Goal: Task Accomplishment & Management: Use online tool/utility

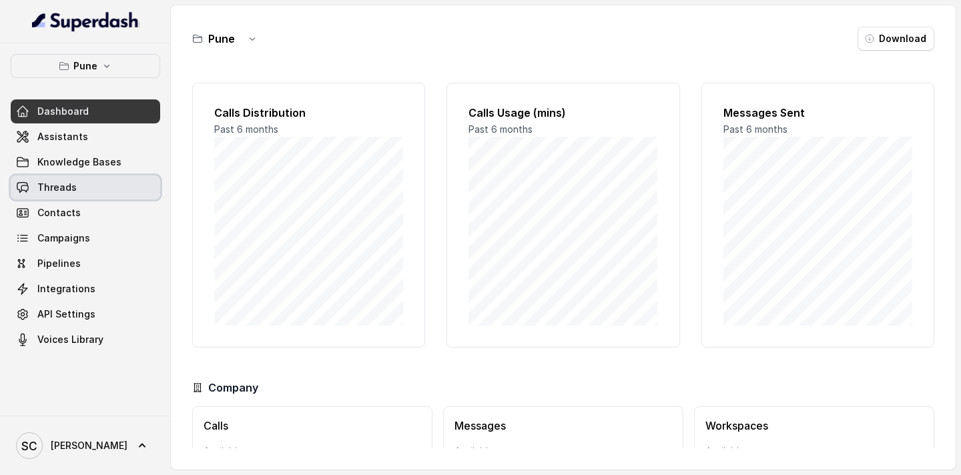
click at [58, 192] on span "Threads" at bounding box center [56, 187] width 39 height 13
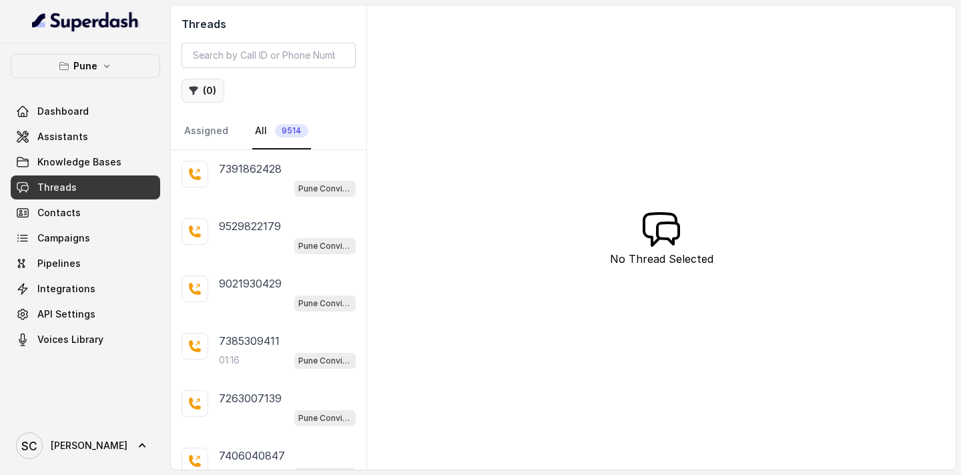
click at [199, 91] on button "( 0 )" at bounding box center [203, 91] width 43 height 24
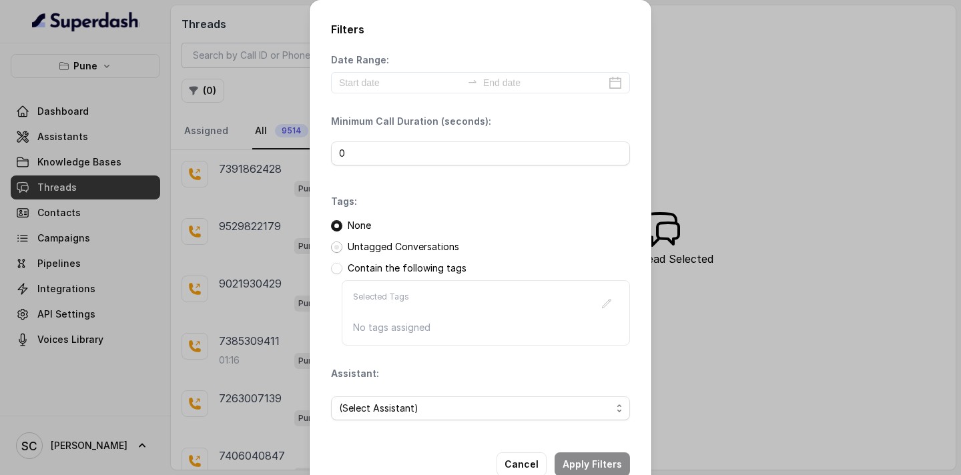
click at [336, 246] on span at bounding box center [336, 247] width 11 height 11
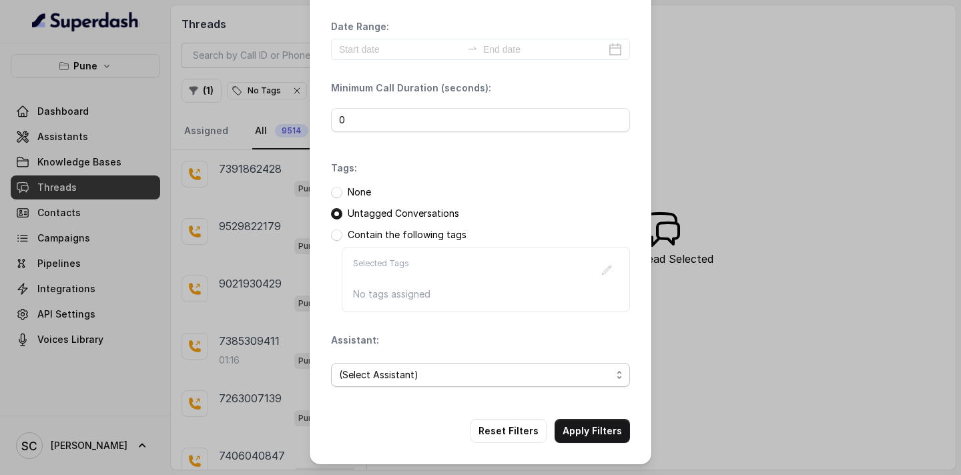
click at [419, 380] on span "(Select Assistant)" at bounding box center [475, 375] width 272 height 16
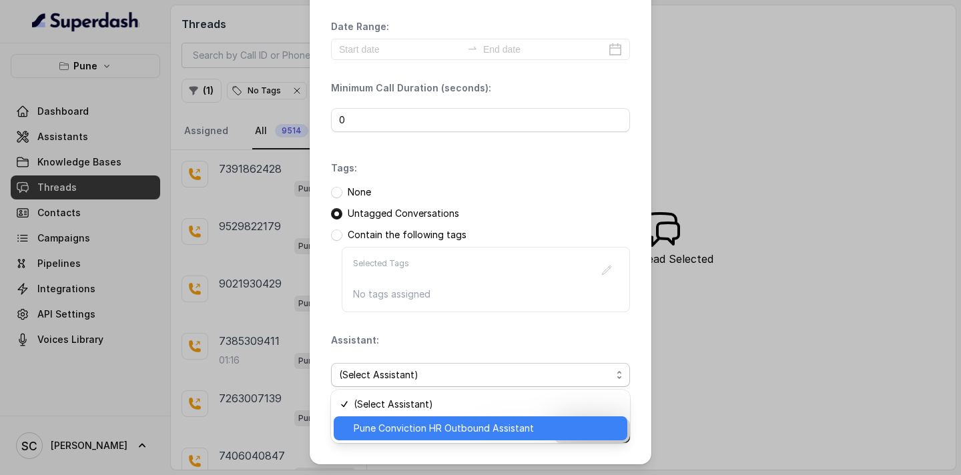
click at [423, 426] on span "Pune Conviction HR Outbound Assistant" at bounding box center [487, 429] width 266 height 16
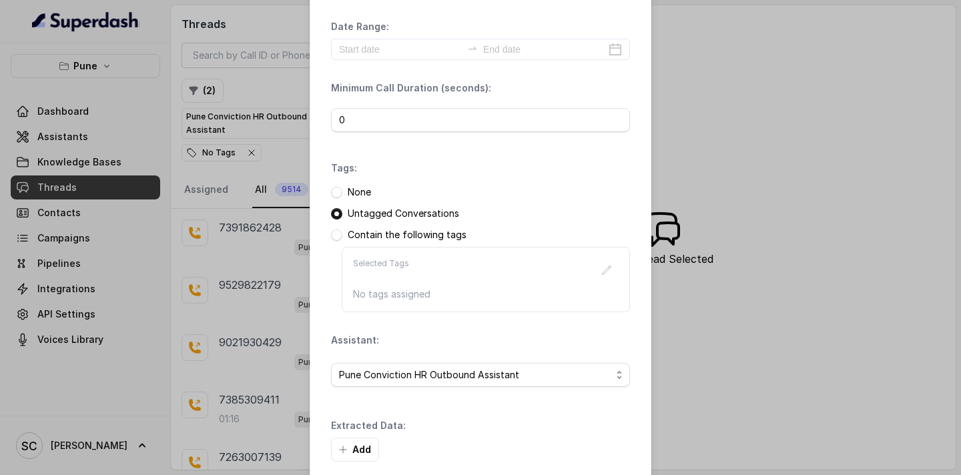
scroll to position [97, 0]
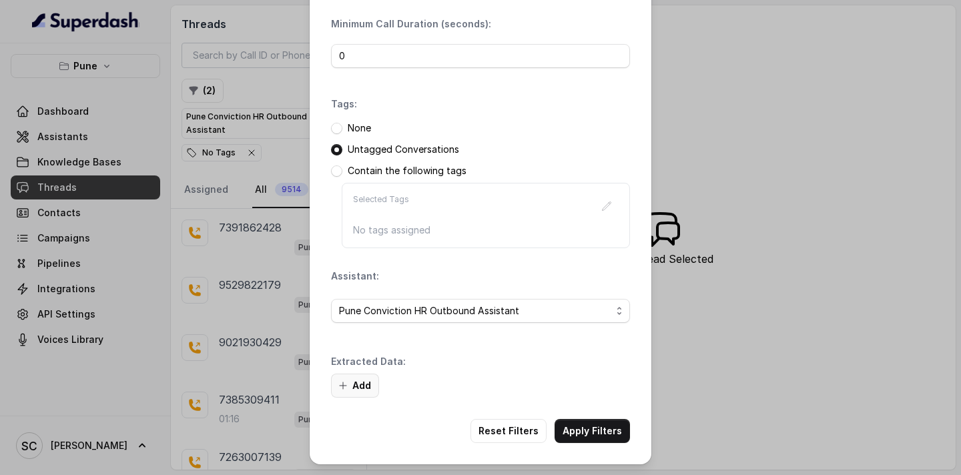
click at [364, 390] on button "Add" at bounding box center [355, 386] width 48 height 24
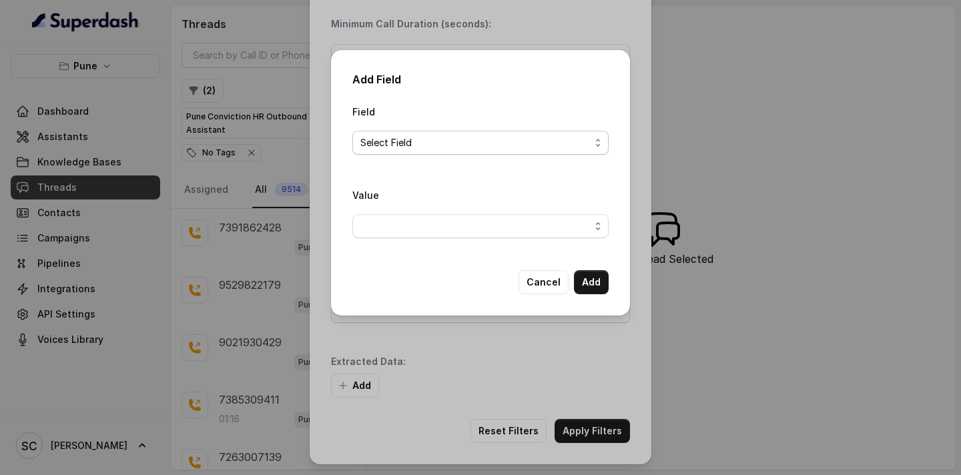
click at [449, 141] on span "Select Field" at bounding box center [475, 143] width 230 height 16
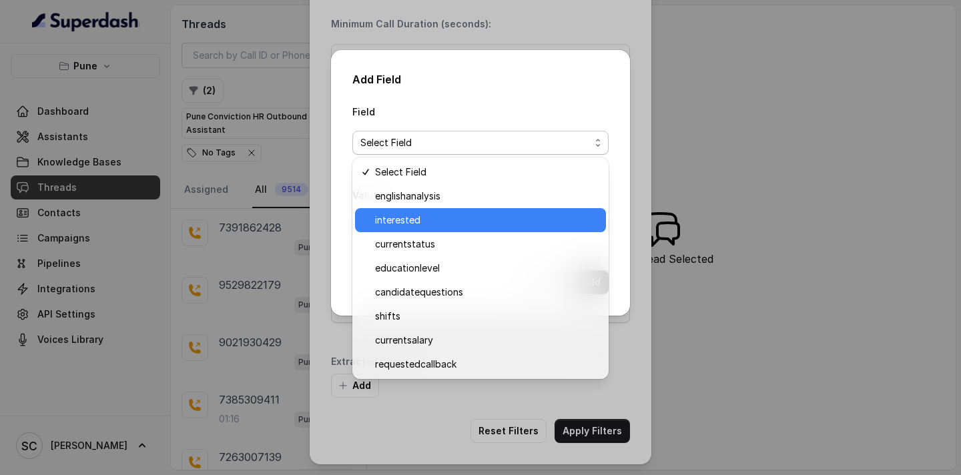
click at [413, 222] on span "interested" at bounding box center [486, 220] width 223 height 16
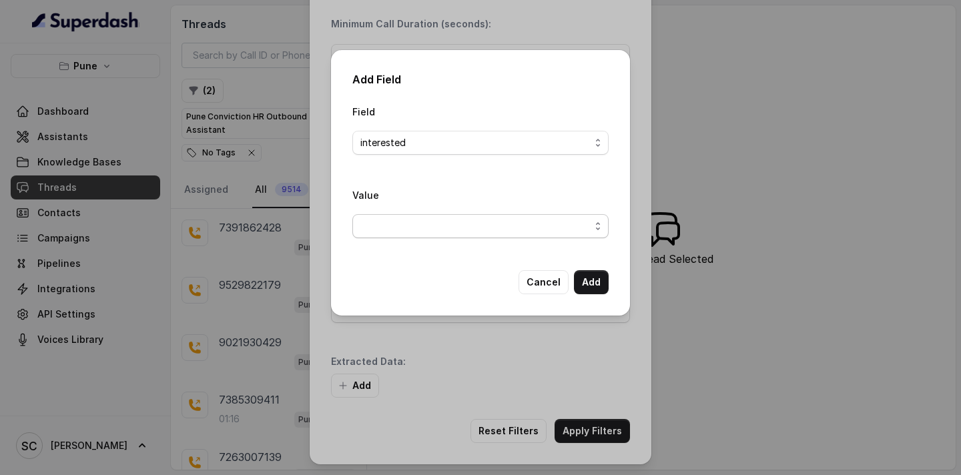
click at [435, 222] on span "button" at bounding box center [480, 226] width 256 height 24
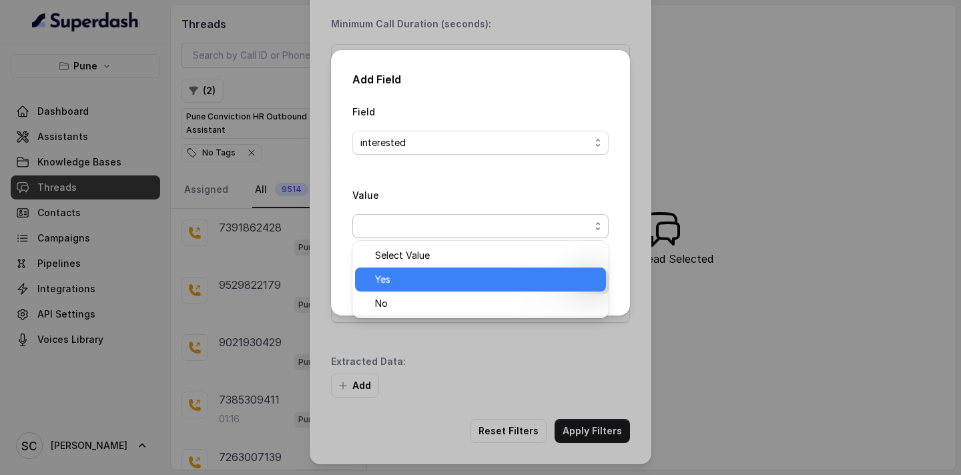
click at [430, 272] on span "Yes" at bounding box center [486, 280] width 223 height 16
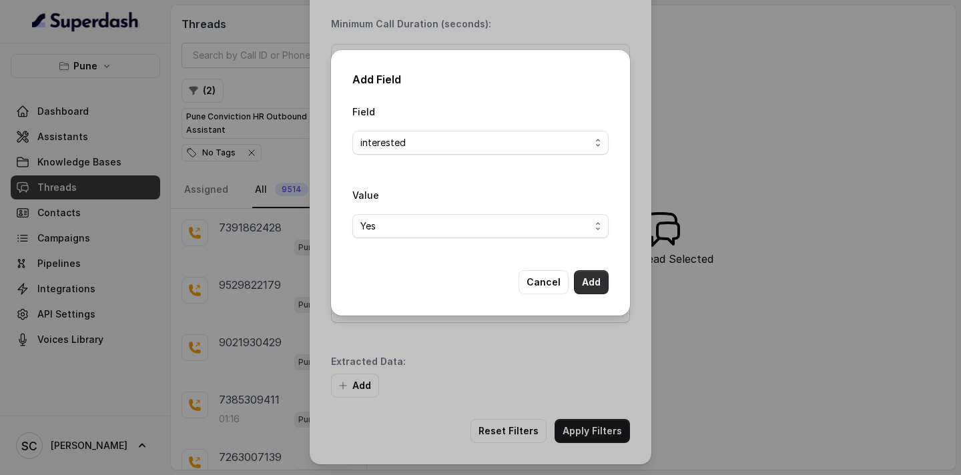
click at [602, 278] on button "Add" at bounding box center [591, 282] width 35 height 24
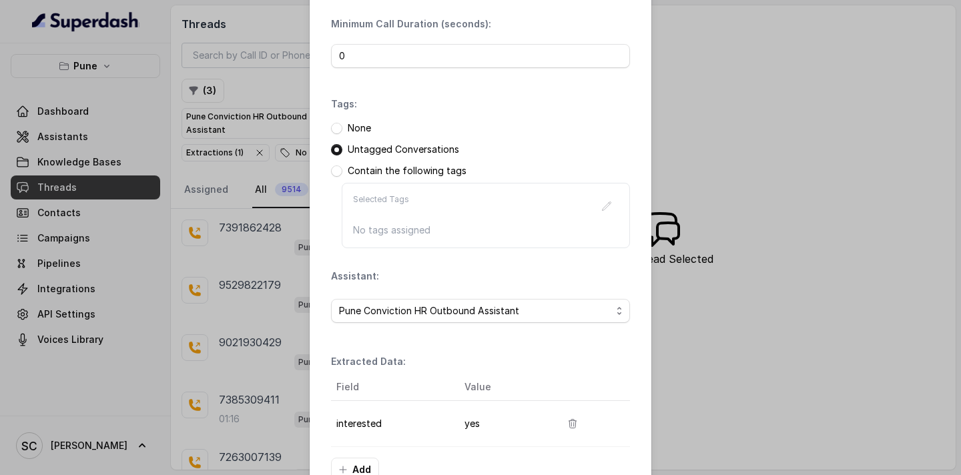
scroll to position [182, 0]
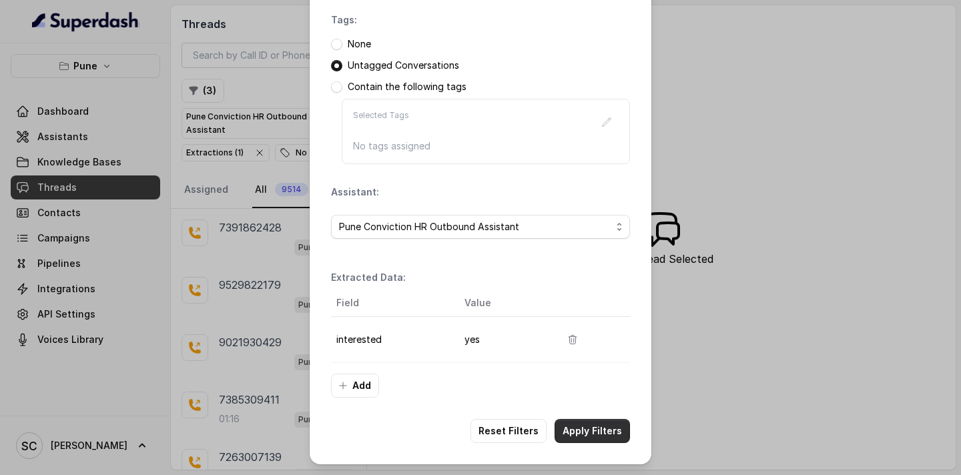
click at [587, 435] on button "Apply Filters" at bounding box center [592, 431] width 75 height 24
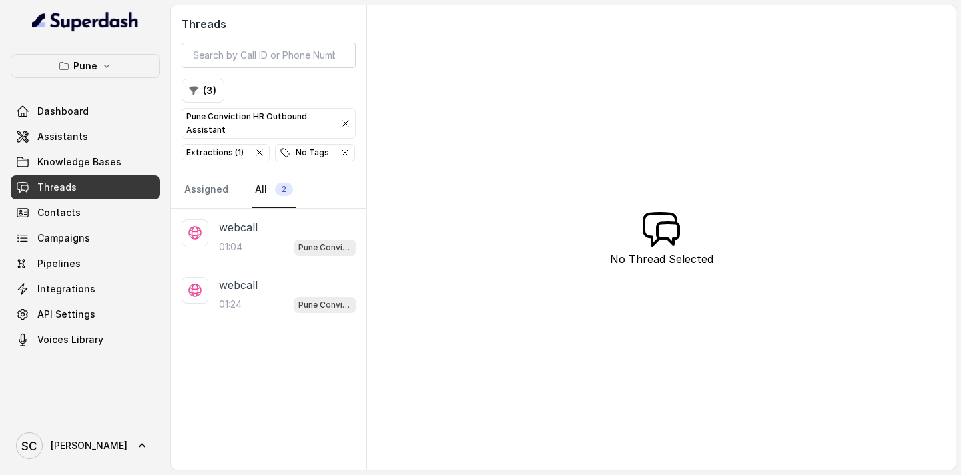
click at [343, 124] on icon "button" at bounding box center [345, 123] width 11 height 11
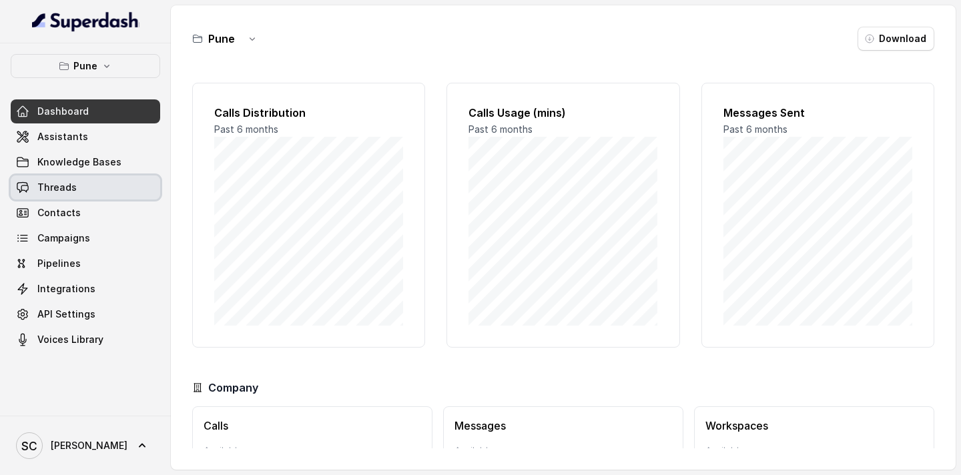
click at [51, 188] on span "Threads" at bounding box center [56, 187] width 39 height 13
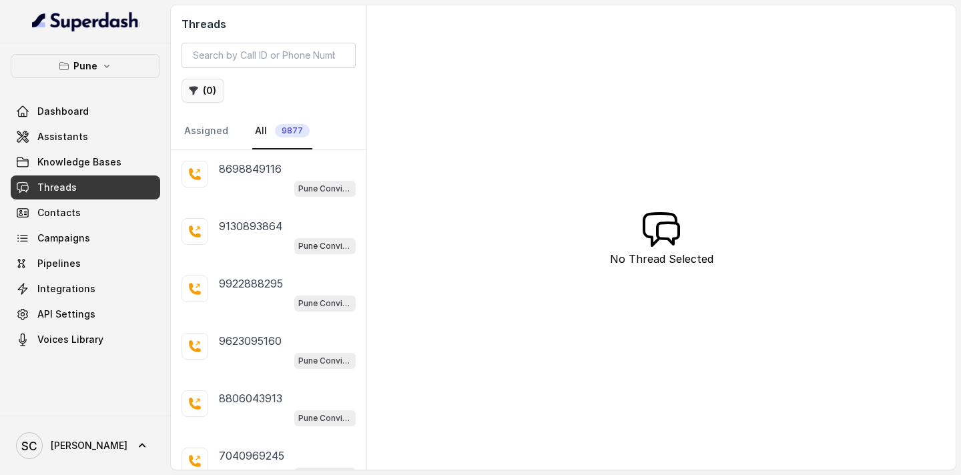
click at [213, 97] on button "( 0 )" at bounding box center [203, 91] width 43 height 24
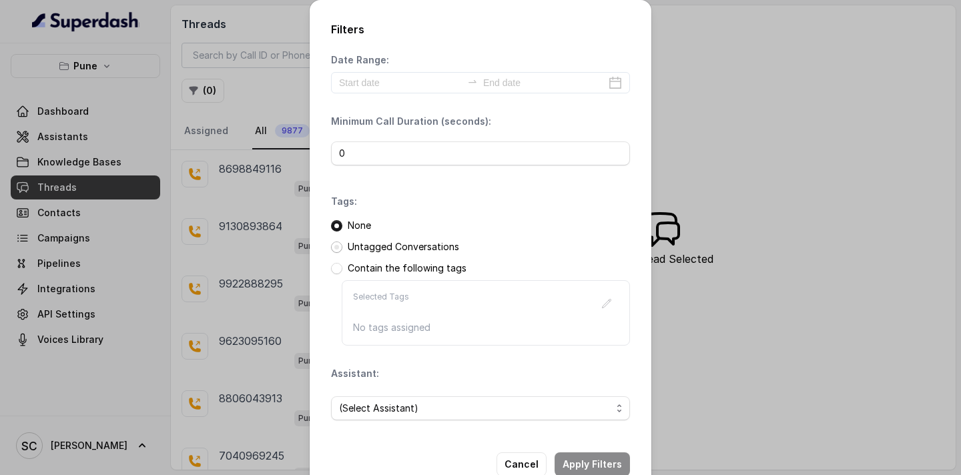
click at [336, 247] on span at bounding box center [336, 247] width 11 height 11
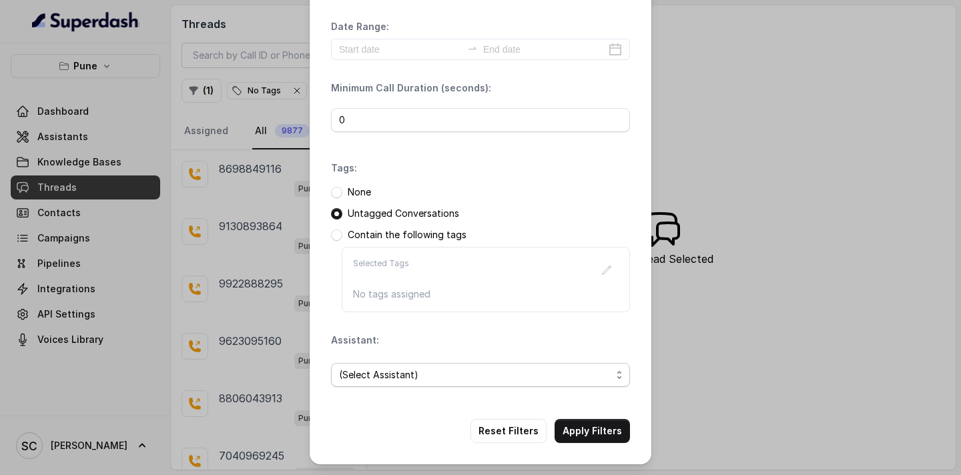
click at [379, 376] on span "(Select Assistant)" at bounding box center [475, 375] width 272 height 16
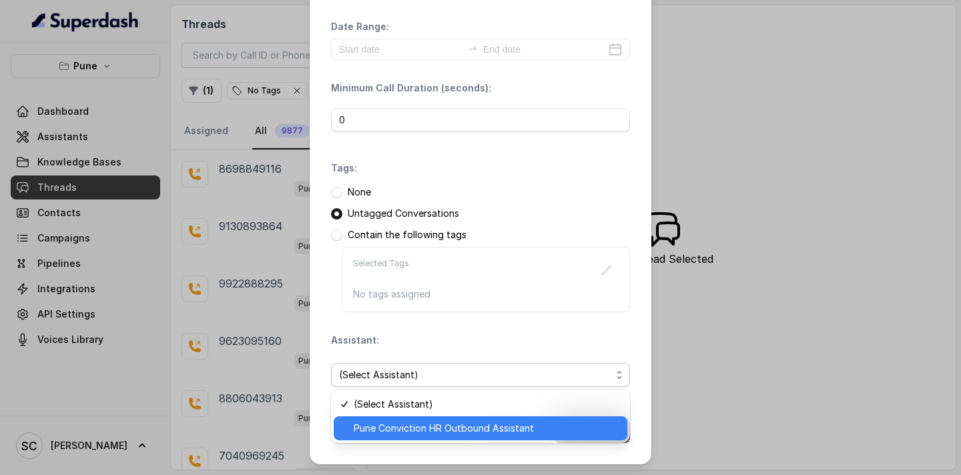
click at [390, 430] on span "Pune Conviction HR Outbound Assistant" at bounding box center [487, 429] width 266 height 16
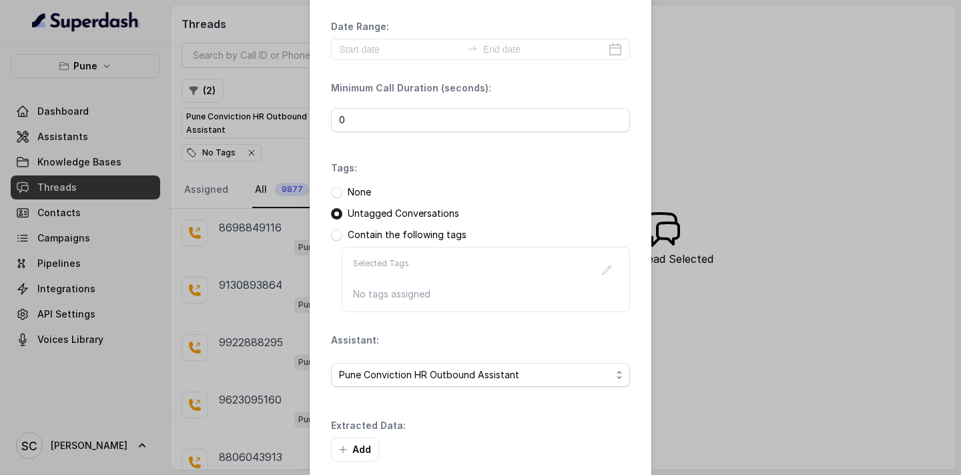
scroll to position [97, 0]
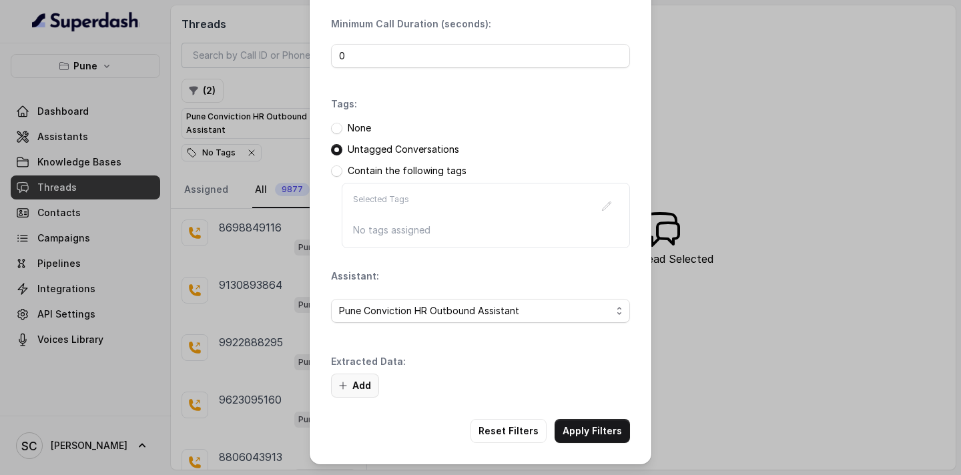
click at [361, 384] on button "Add" at bounding box center [355, 386] width 48 height 24
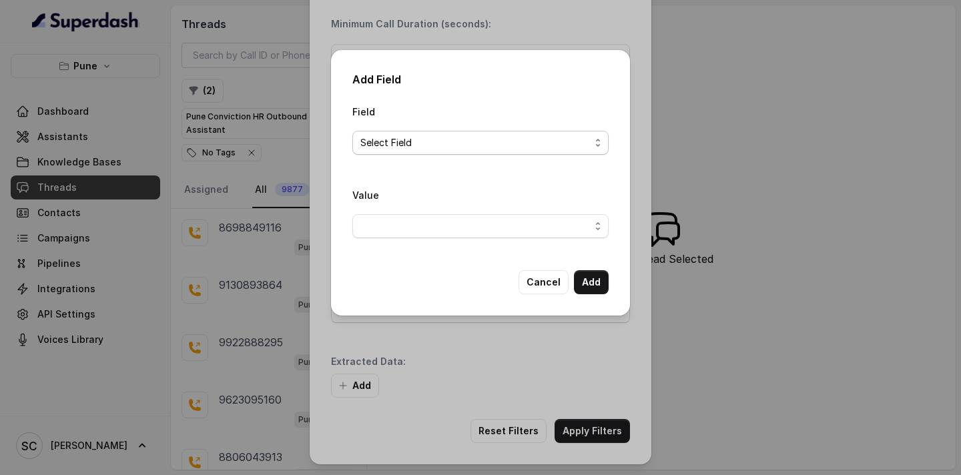
click at [459, 146] on span "Select Field" at bounding box center [475, 143] width 230 height 16
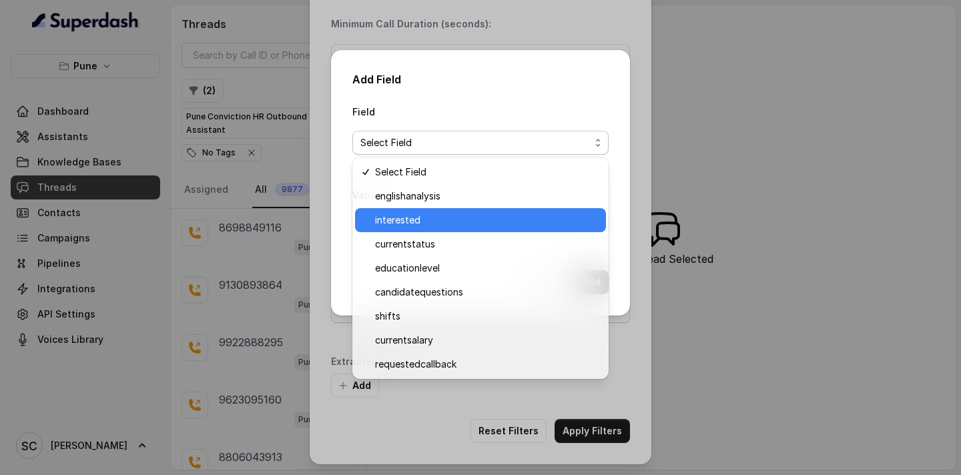
click at [439, 219] on span "interested" at bounding box center [486, 220] width 223 height 16
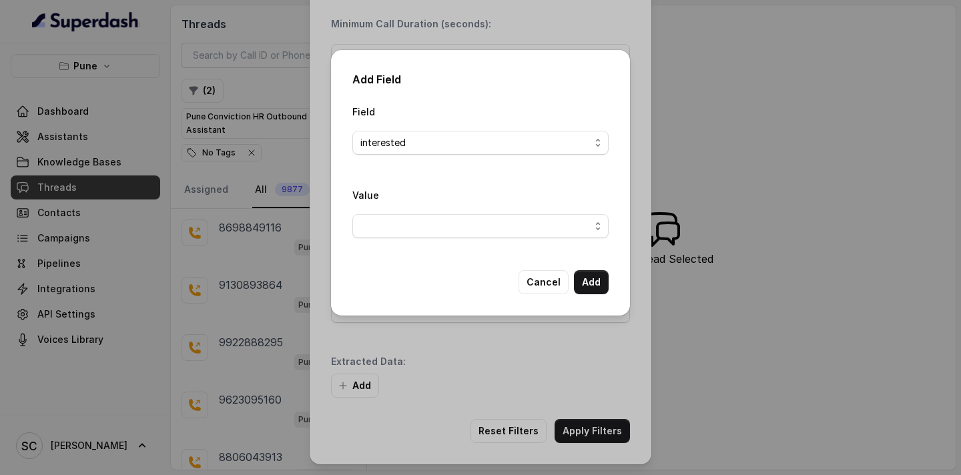
drag, startPoint x: 437, startPoint y: 242, endPoint x: 437, endPoint y: 234, distance: 8.0
click at [437, 239] on div "Value" at bounding box center [480, 218] width 256 height 62
click at [437, 234] on span "button" at bounding box center [480, 226] width 256 height 24
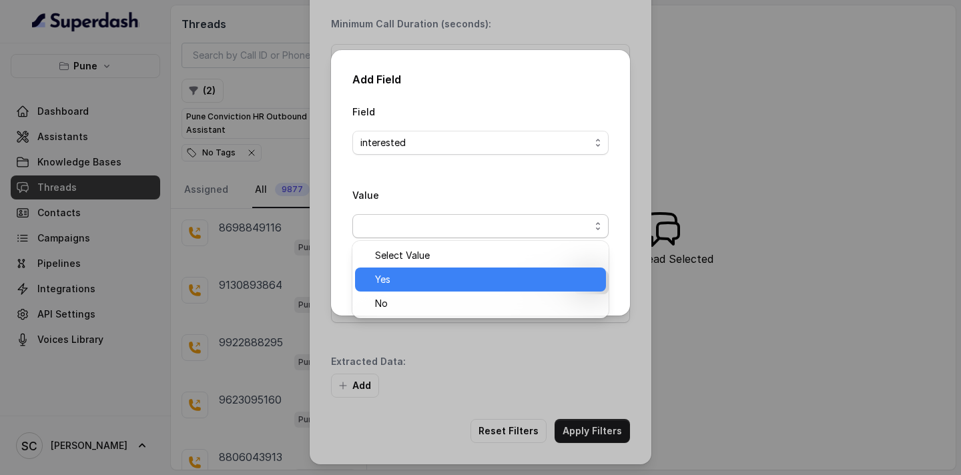
click at [433, 284] on span "Yes" at bounding box center [486, 280] width 223 height 16
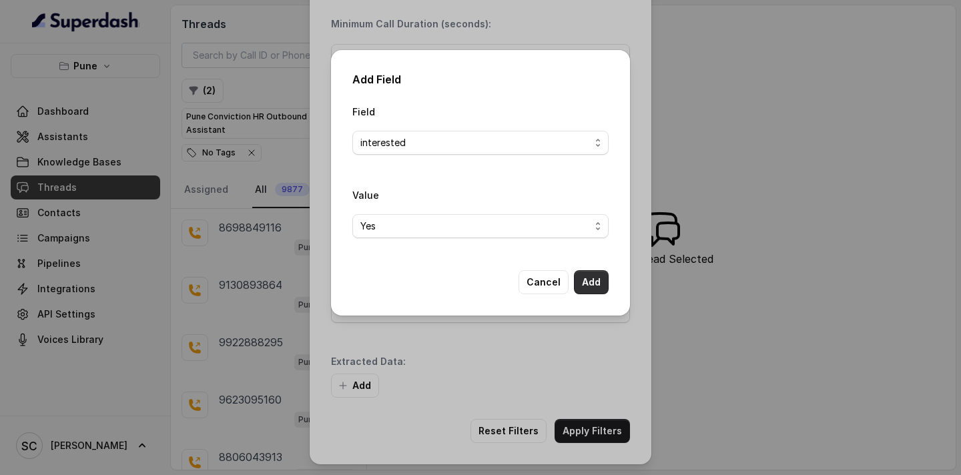
click at [585, 288] on button "Add" at bounding box center [591, 282] width 35 height 24
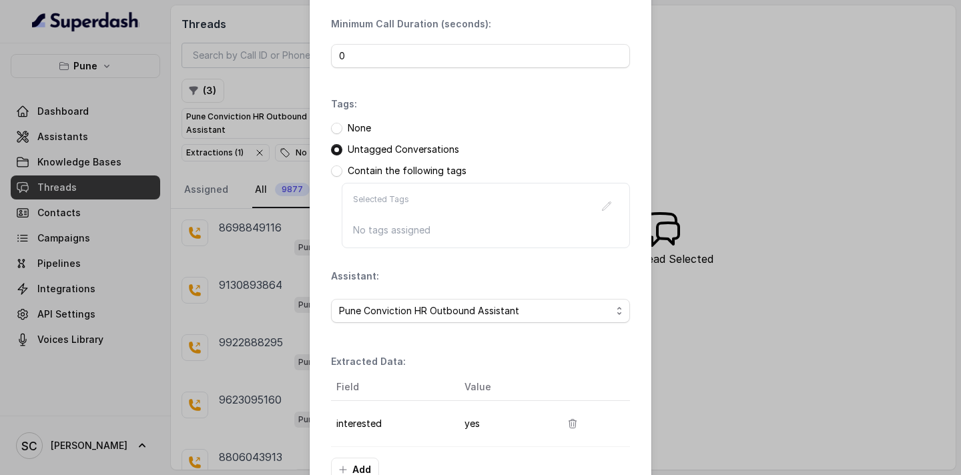
scroll to position [182, 0]
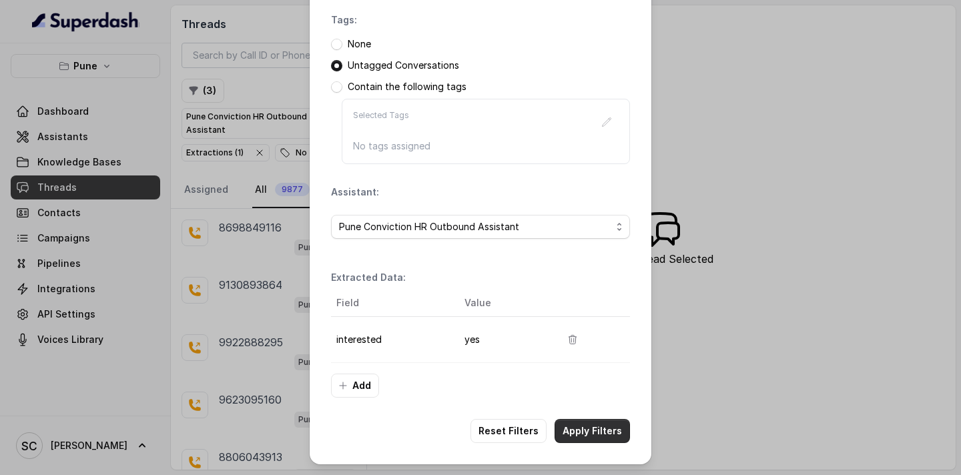
click at [591, 431] on button "Apply Filters" at bounding box center [592, 431] width 75 height 24
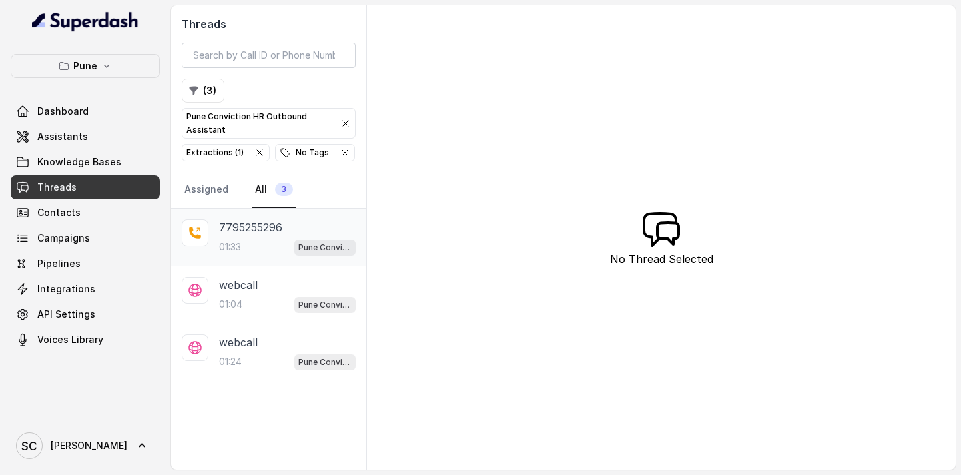
click at [277, 238] on div "01:33 Pune Conviction HR Outbound Assistant" at bounding box center [287, 246] width 137 height 17
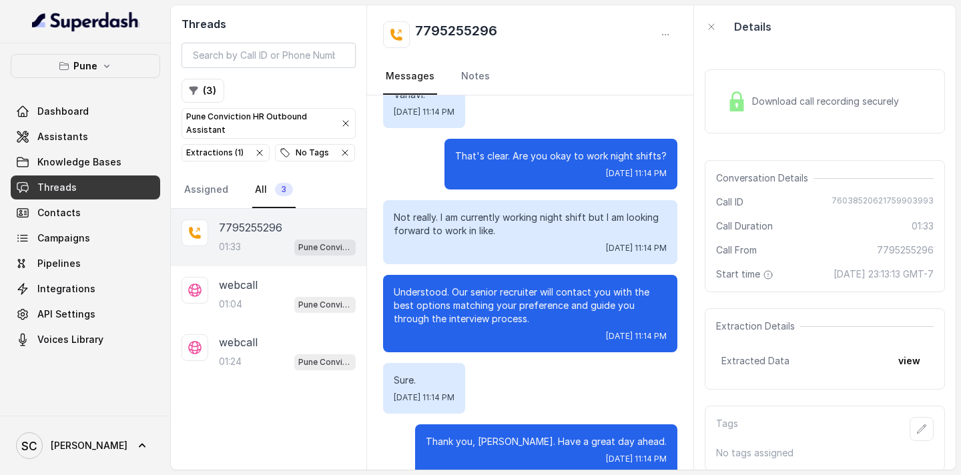
scroll to position [1139, 0]
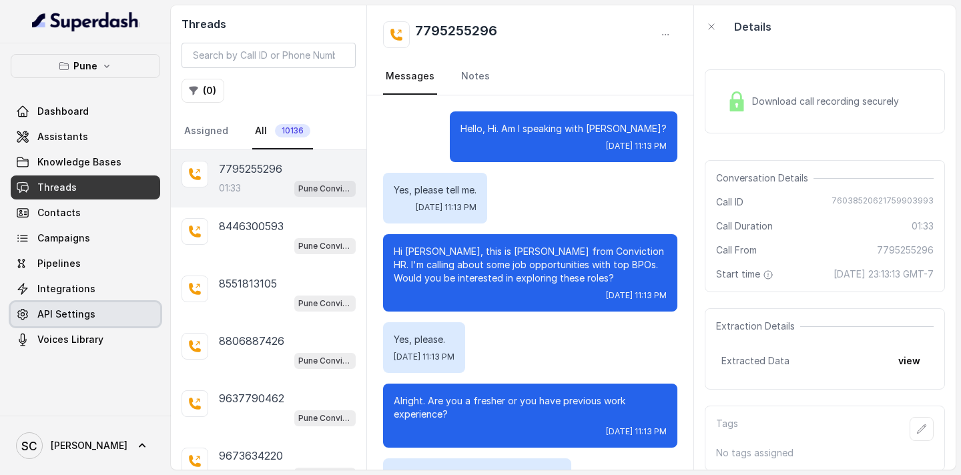
scroll to position [1139, 0]
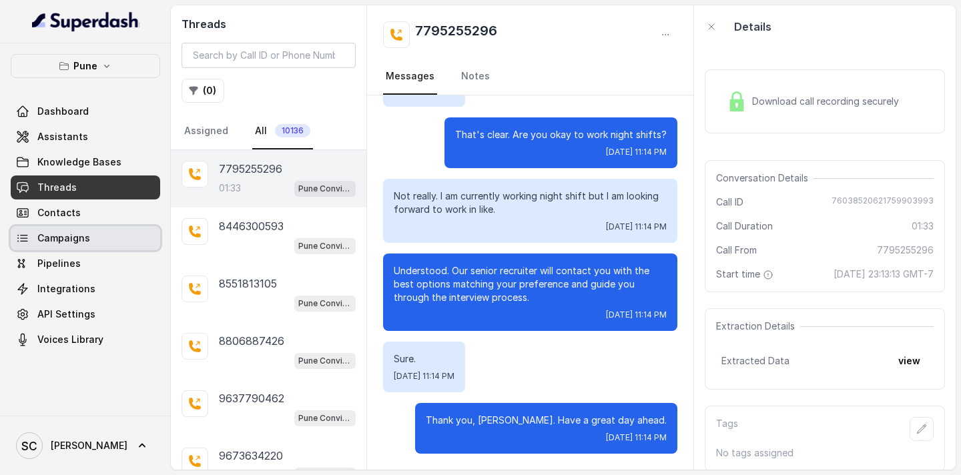
click at [66, 240] on span "Campaigns" at bounding box center [63, 238] width 53 height 13
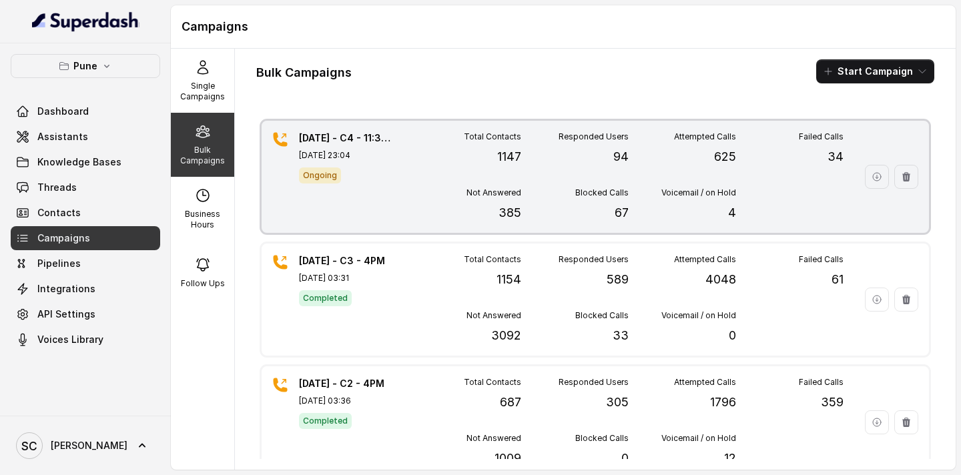
click at [591, 184] on div "Total Contacts 1147 Responded Users 94 Attempted Calls 625 Failed Calls 34 Not …" at bounding box center [629, 176] width 430 height 91
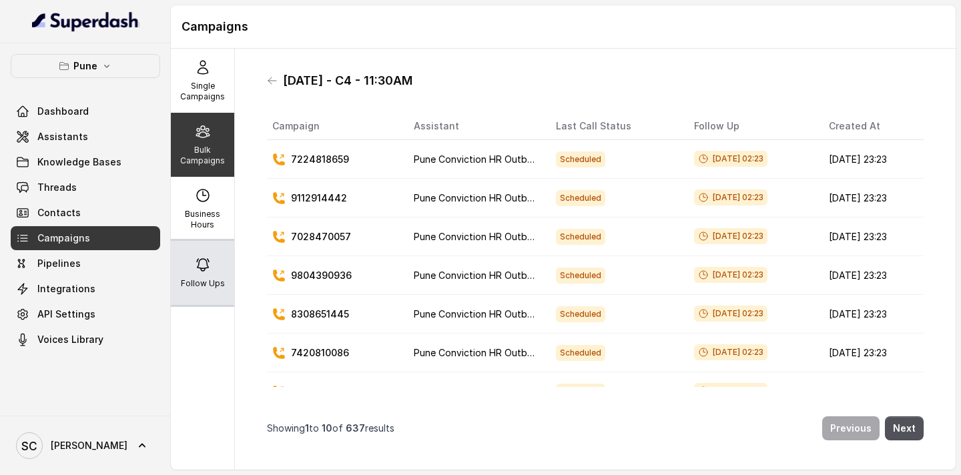
click at [209, 262] on icon at bounding box center [203, 265] width 16 height 16
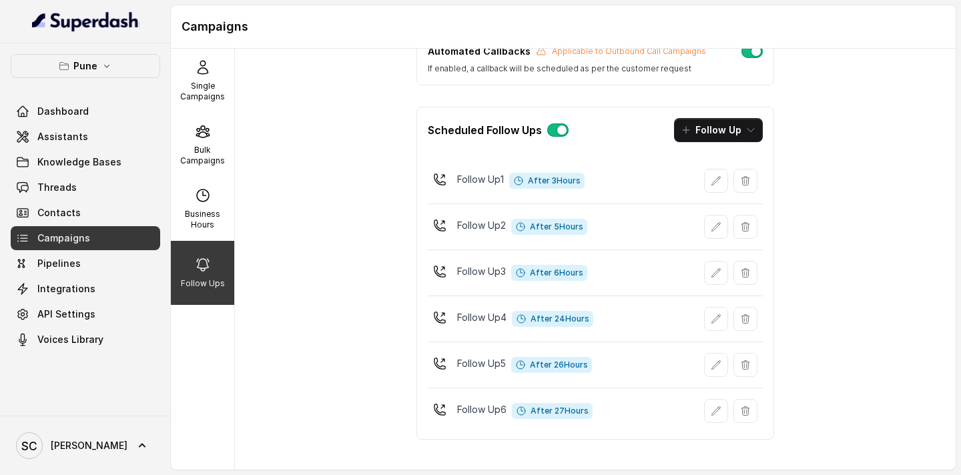
scroll to position [79, 0]
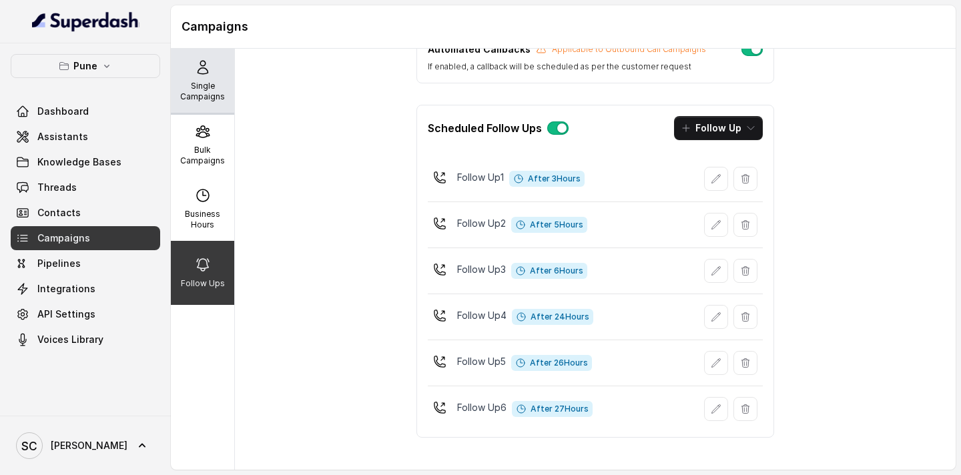
click at [188, 91] on p "Single Campaigns" at bounding box center [202, 91] width 53 height 21
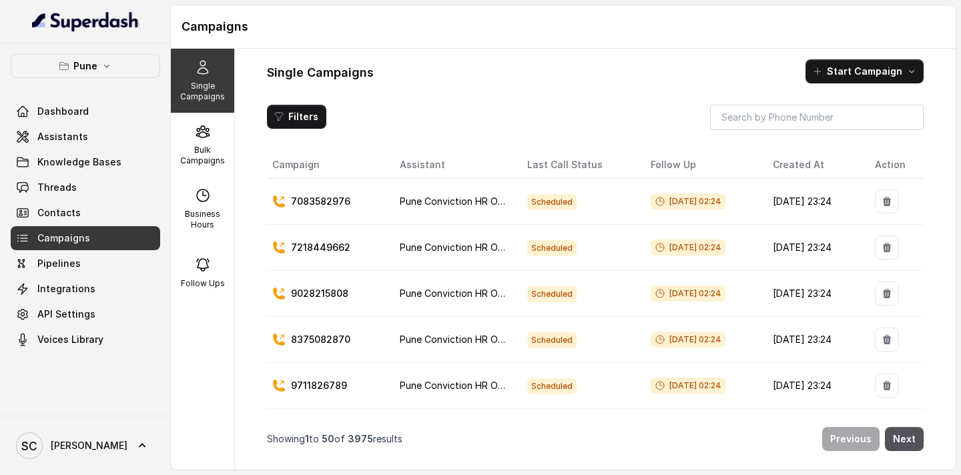
scroll to position [0, 0]
click at [97, 189] on link "Threads" at bounding box center [86, 188] width 150 height 24
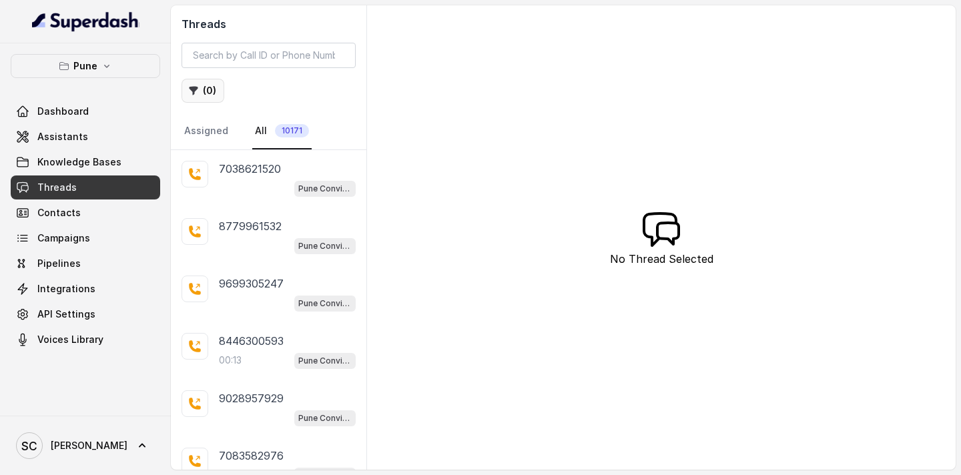
click at [204, 90] on button "( 0 )" at bounding box center [203, 91] width 43 height 24
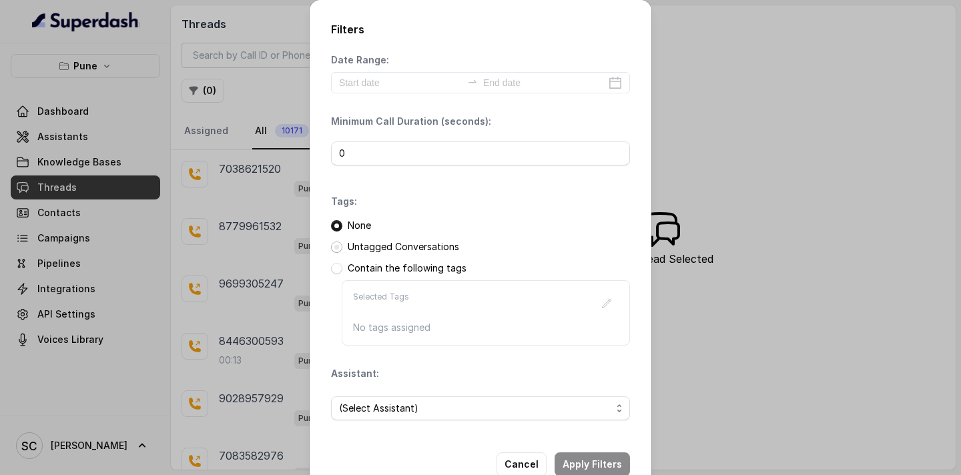
click at [333, 245] on span at bounding box center [336, 247] width 11 height 11
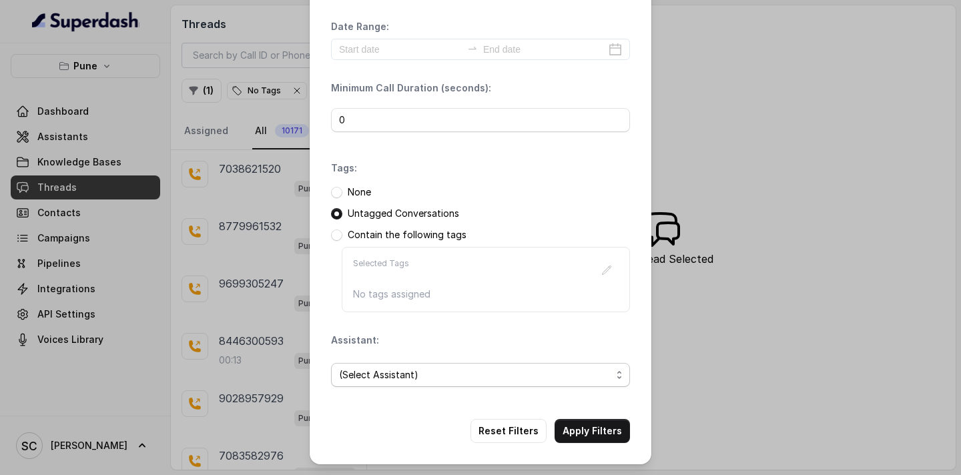
click at [411, 382] on span "(Select Assistant)" at bounding box center [475, 375] width 272 height 16
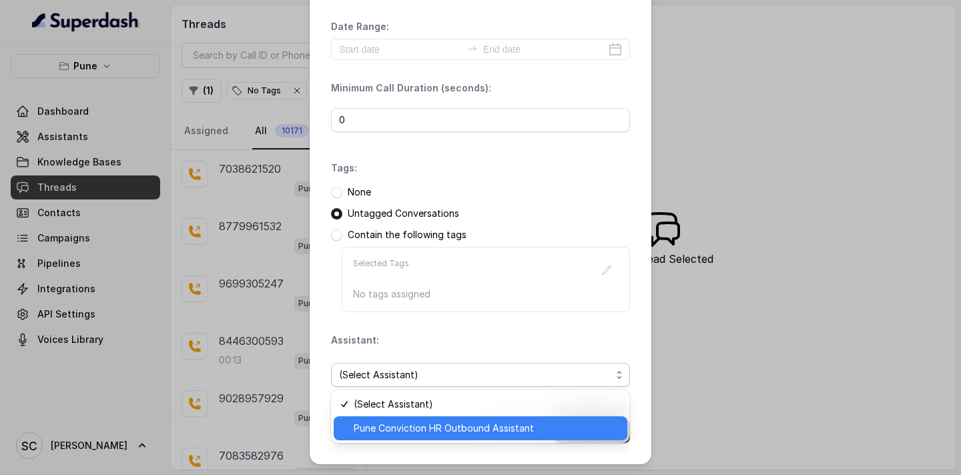
click at [400, 428] on span "Pune Conviction HR Outbound Assistant" at bounding box center [487, 429] width 266 height 16
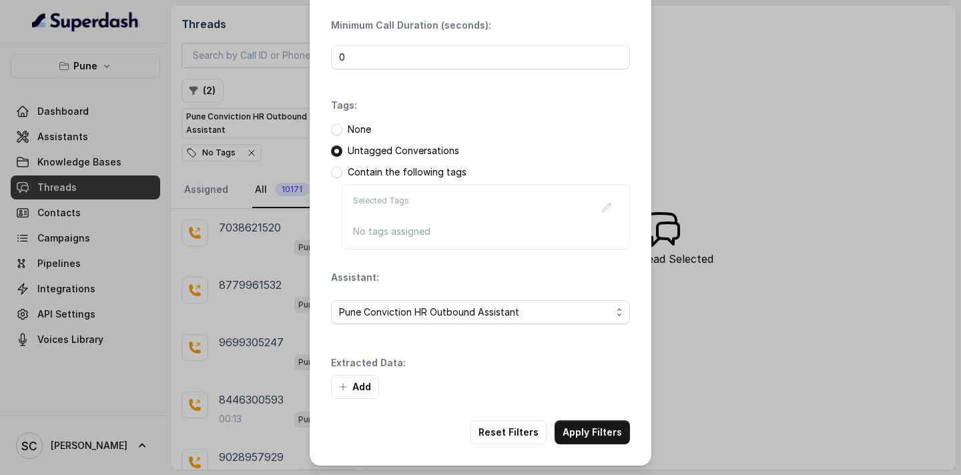
scroll to position [97, 0]
click at [350, 386] on button "Add" at bounding box center [355, 386] width 48 height 24
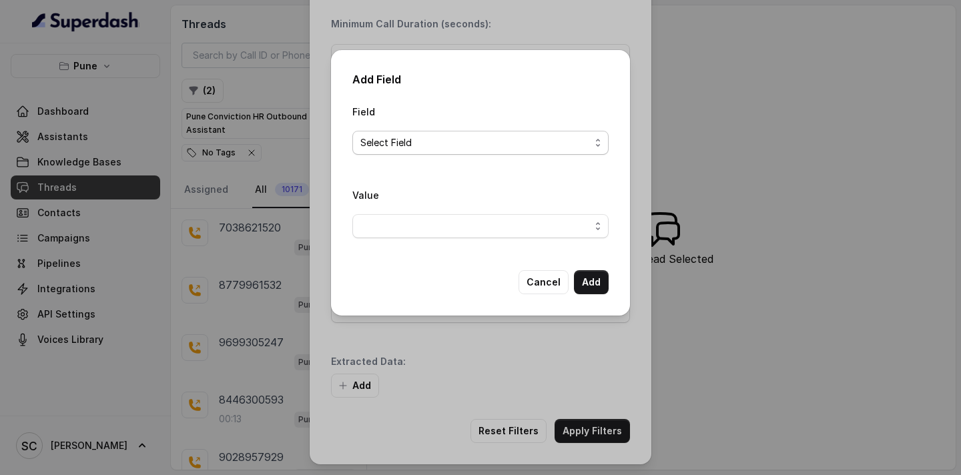
click at [423, 141] on span "Select Field" at bounding box center [475, 143] width 230 height 16
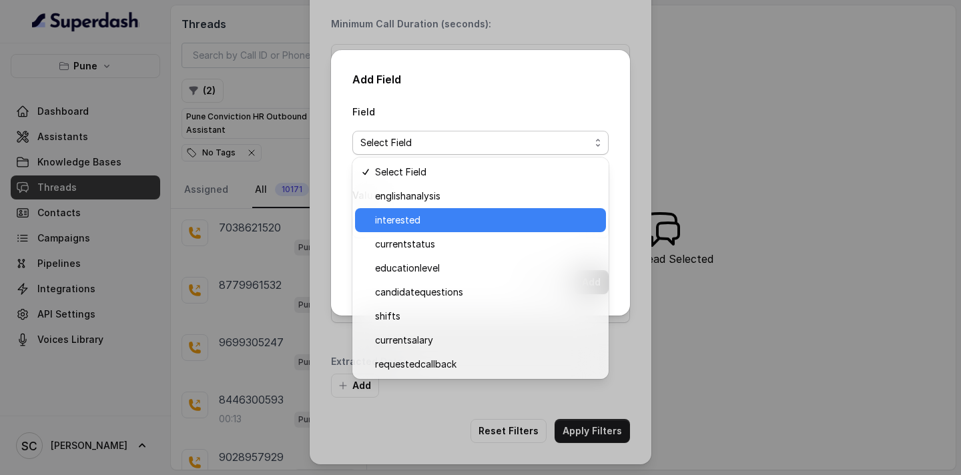
click at [413, 214] on span "interested" at bounding box center [486, 220] width 223 height 16
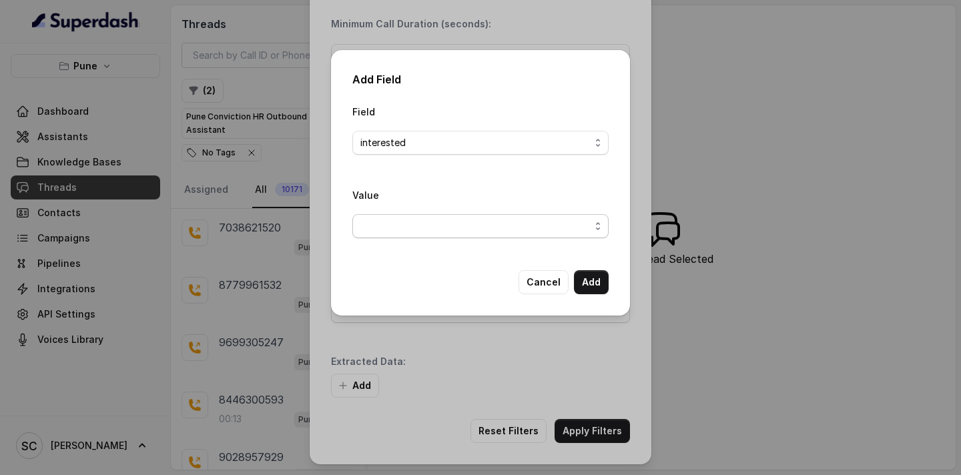
click at [417, 231] on span "button" at bounding box center [480, 226] width 256 height 24
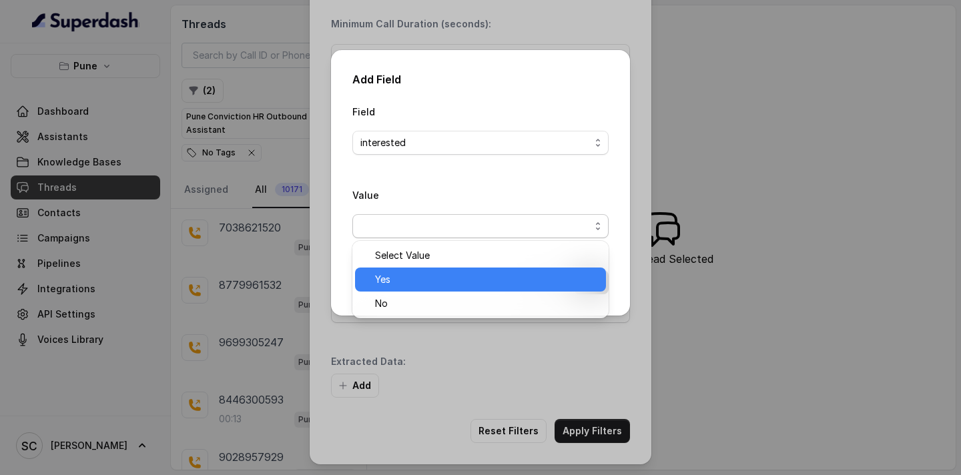
click at [412, 278] on span "Yes" at bounding box center [486, 280] width 223 height 16
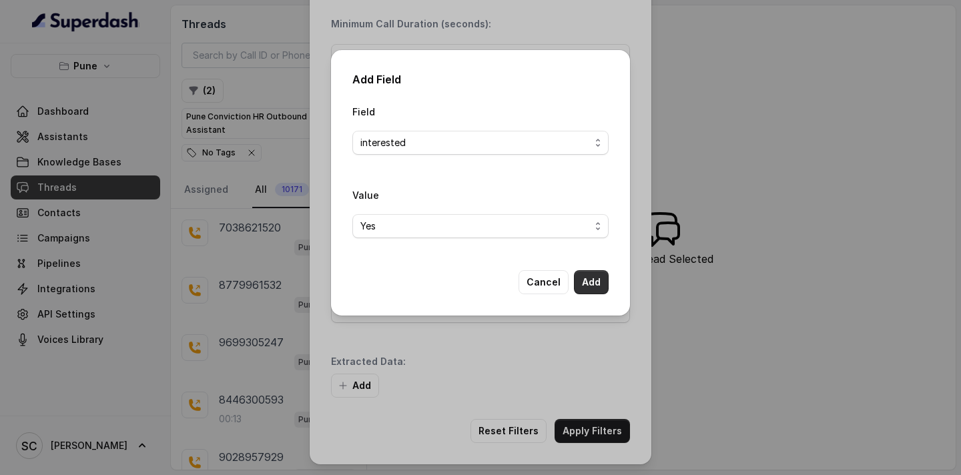
click at [592, 280] on button "Add" at bounding box center [591, 282] width 35 height 24
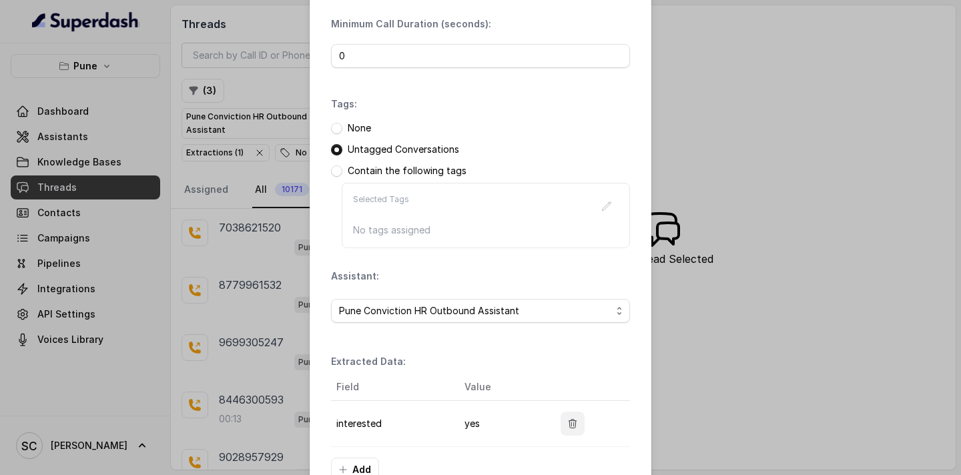
scroll to position [182, 0]
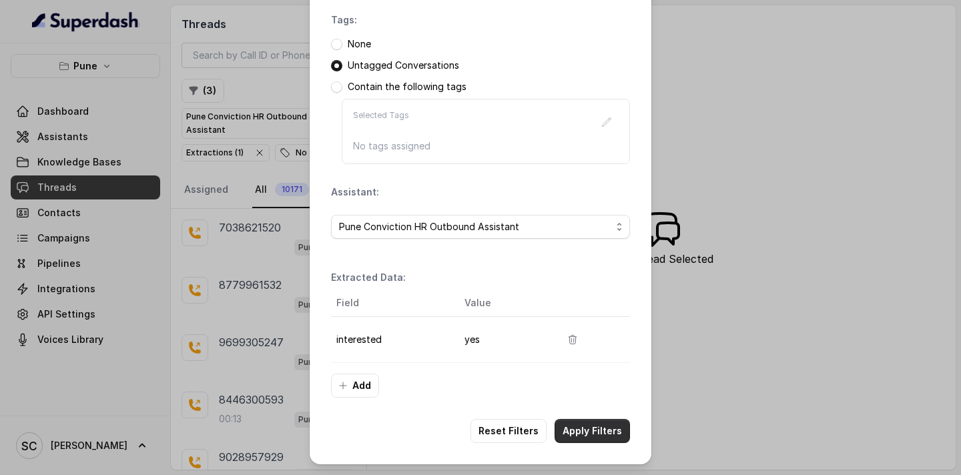
click at [584, 436] on button "Apply Filters" at bounding box center [592, 431] width 75 height 24
